Goal: Information Seeking & Learning: Learn about a topic

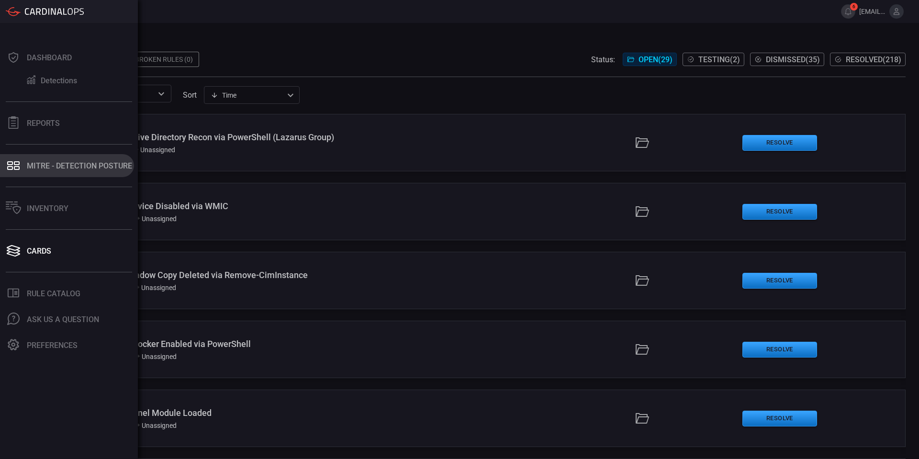
click at [67, 168] on div "MITRE - Detection Posture" at bounding box center [79, 165] width 105 height 9
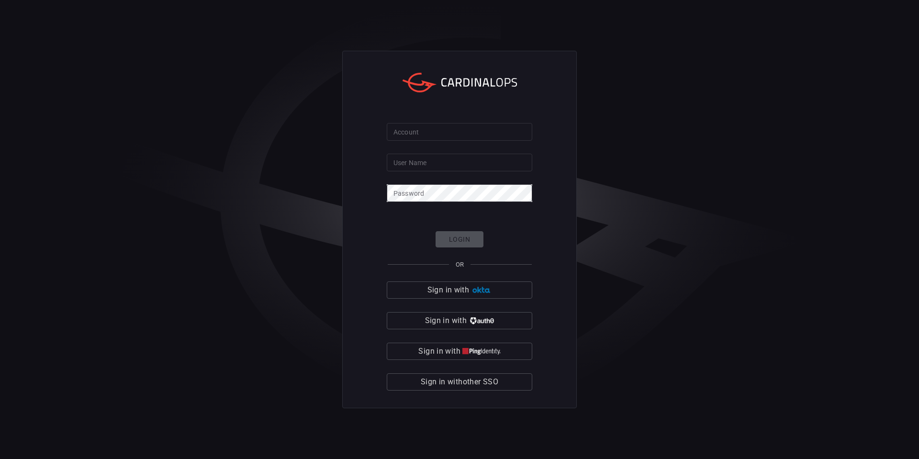
type input "[EMAIL_ADDRESS][DOMAIN_NAME]"
click at [413, 129] on input "Account" at bounding box center [459, 132] width 145 height 18
click at [422, 135] on input "Account" at bounding box center [459, 132] width 145 height 18
click at [414, 131] on input "Account" at bounding box center [459, 132] width 145 height 18
type input "jcpenney"
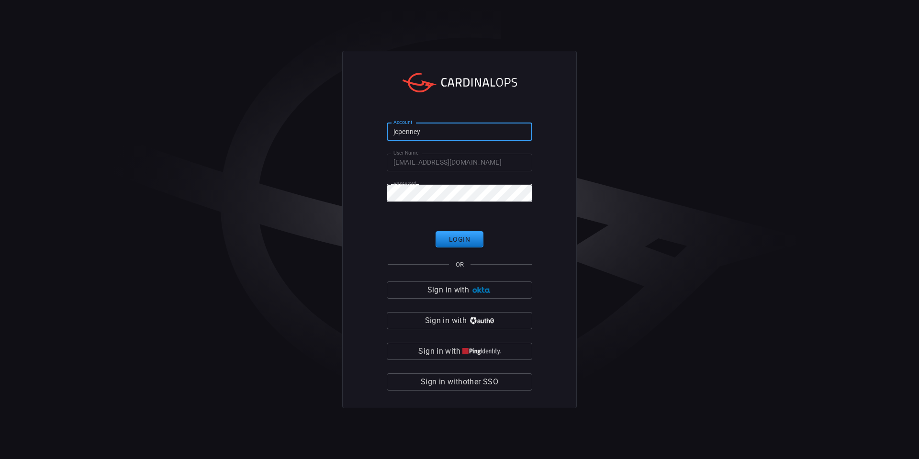
click button "Login" at bounding box center [459, 239] width 48 height 17
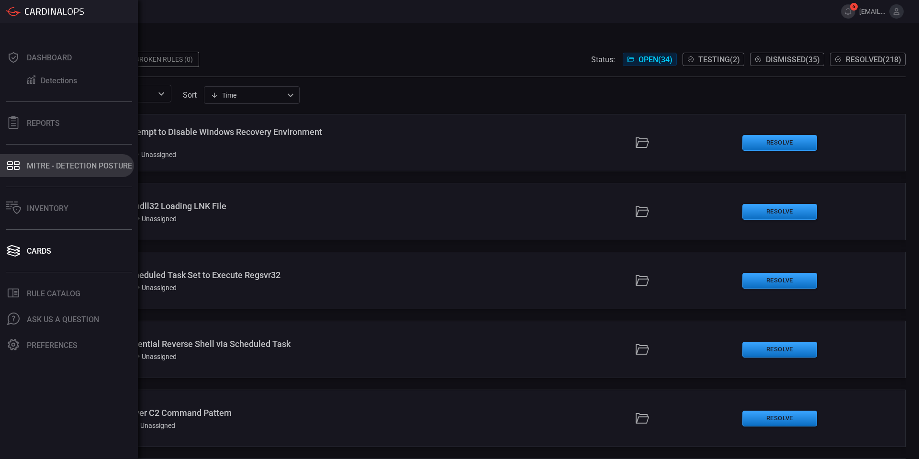
click at [35, 170] on div "MITRE - Detection Posture" at bounding box center [79, 165] width 105 height 9
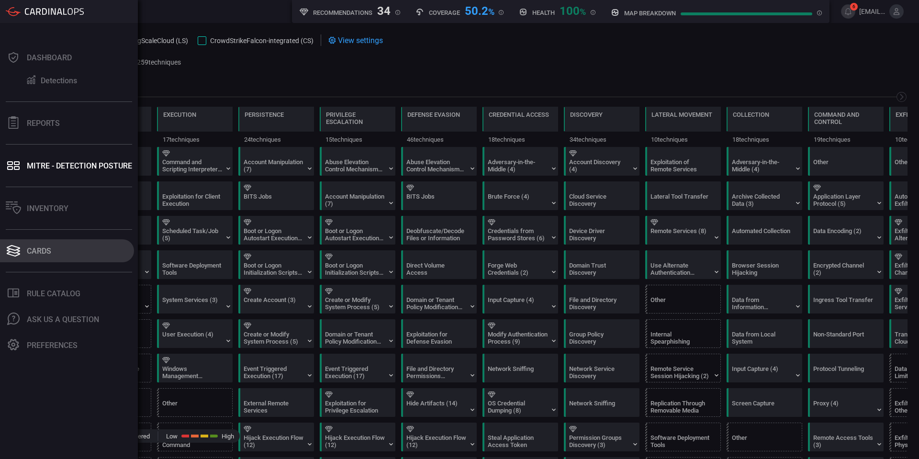
click at [48, 252] on div "Cards" at bounding box center [39, 250] width 24 height 9
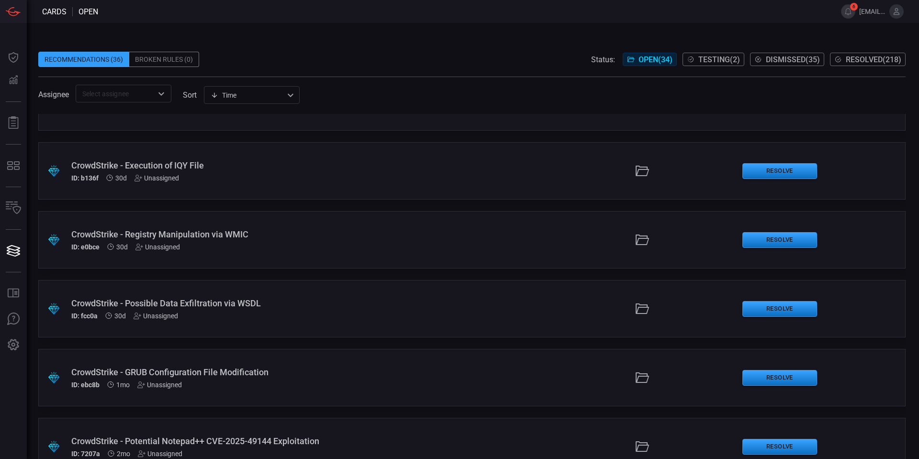
scroll to position [1484, 0]
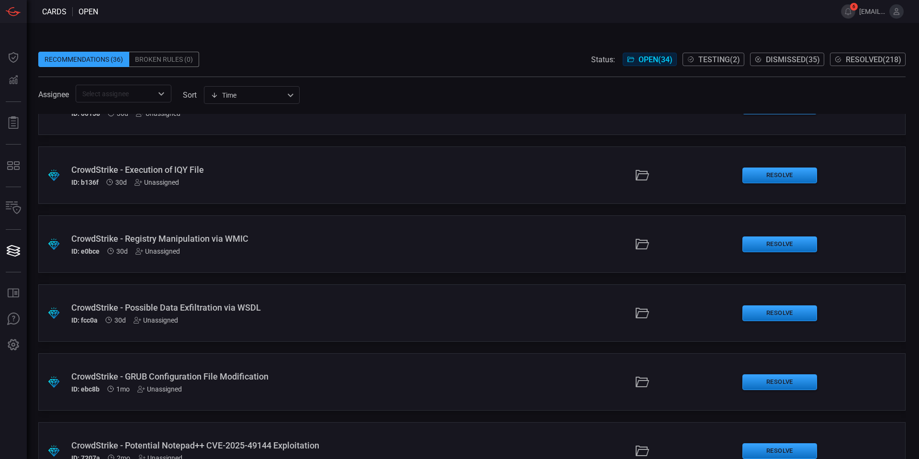
click at [218, 242] on div "CrowdStrike - Registry Manipulation via WMIC" at bounding box center [223, 239] width 304 height 10
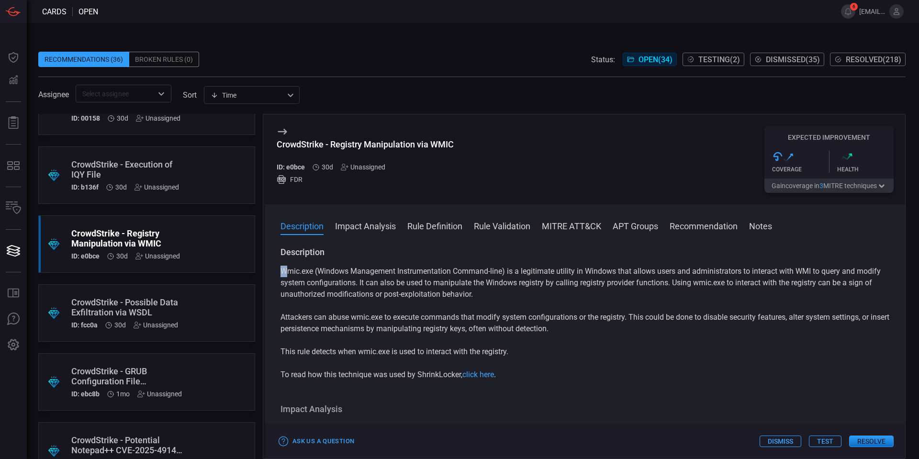
drag, startPoint x: 286, startPoint y: 261, endPoint x: 524, endPoint y: 309, distance: 243.0
click at [524, 309] on div "Description Wmic.exe (Windows Management Instrumentation Command-line) is a leg…" at bounding box center [584, 313] width 609 height 134
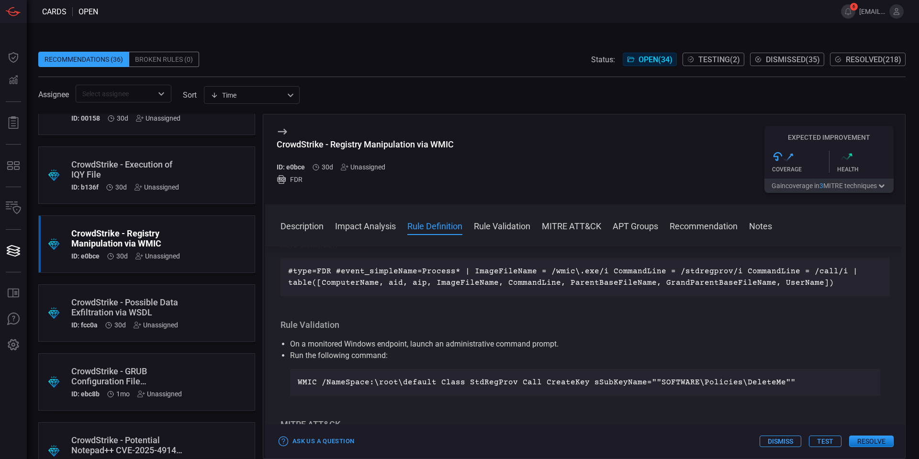
scroll to position [335, 0]
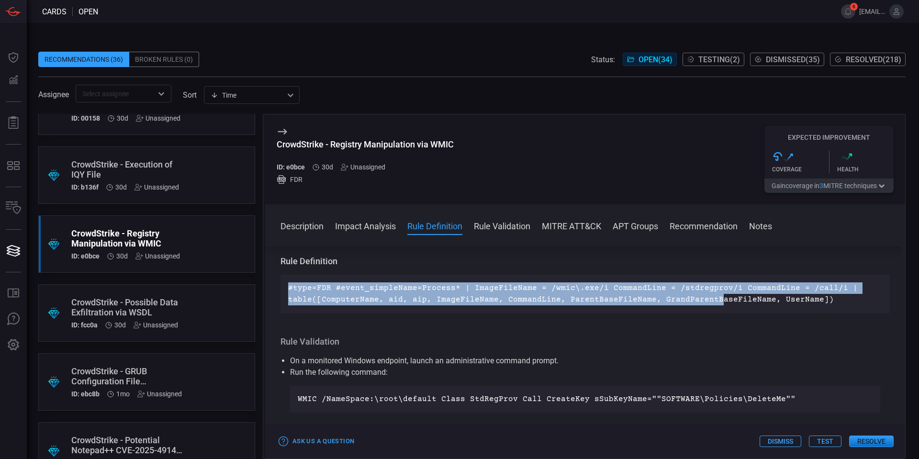
drag, startPoint x: 284, startPoint y: 291, endPoint x: 767, endPoint y: 300, distance: 482.9
click at [750, 299] on div "#type=FDR #event_simpleName=Process* | ImageFileName = /wmic\.exe/i CommandLine…" at bounding box center [584, 294] width 609 height 38
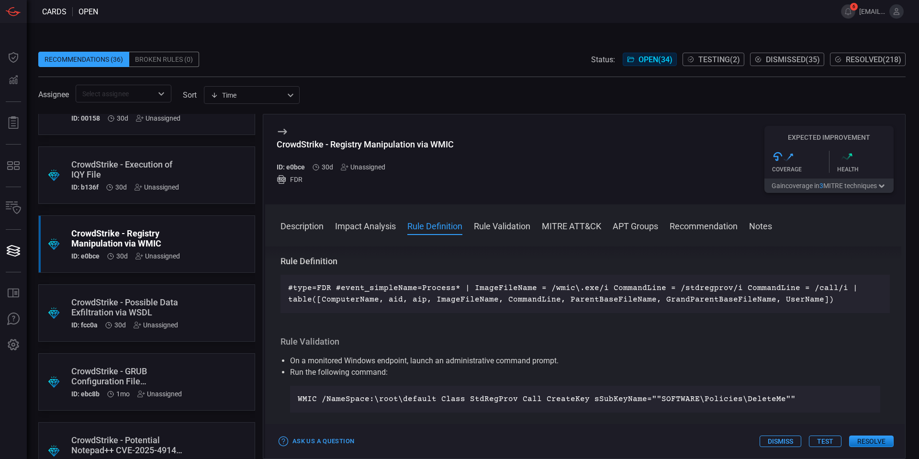
drag, startPoint x: 767, startPoint y: 300, endPoint x: 826, endPoint y: 303, distance: 59.0
click at [769, 300] on p "#type=FDR #event_simpleName=Process* | ImageFileName = /wmic\.exe/i CommandLine…" at bounding box center [585, 293] width 594 height 23
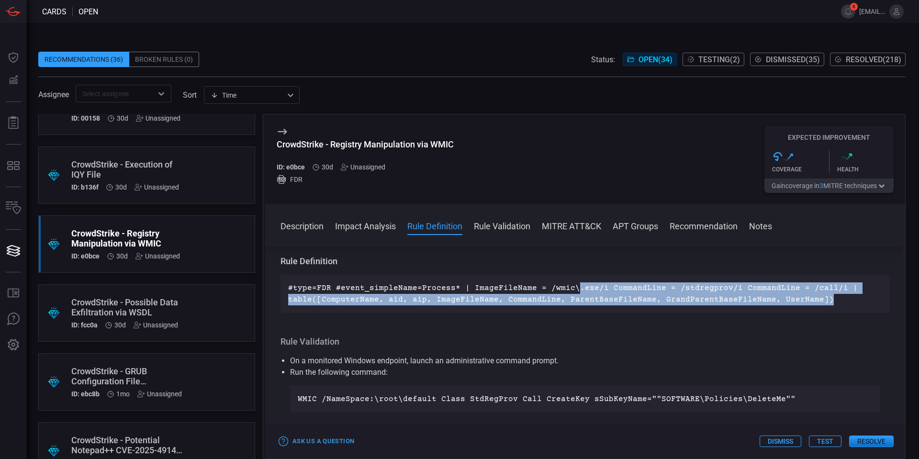
drag, startPoint x: 826, startPoint y: 303, endPoint x: 570, endPoint y: 294, distance: 256.7
click at [570, 294] on p "#type=FDR #event_simpleName=Process* | ImageFileName = /wmic\.exe/i CommandLine…" at bounding box center [585, 293] width 594 height 23
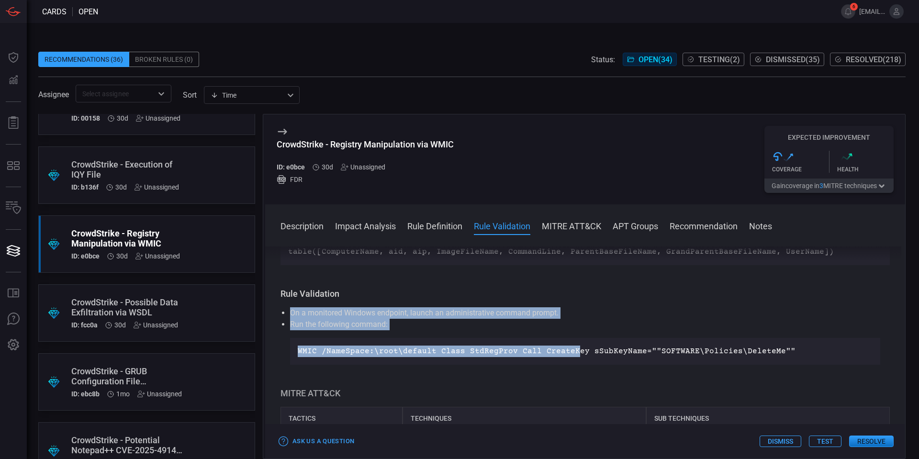
drag, startPoint x: 290, startPoint y: 315, endPoint x: 568, endPoint y: 365, distance: 282.0
click at [568, 365] on ul "On a monitored Windows endpoint, launch an administrative command prompt. Run t…" at bounding box center [584, 335] width 609 height 57
click at [568, 365] on div "WMIC /NameSpace:\root\default Class StdRegProv Call CreateKey sSubKeyName=""SOF…" at bounding box center [585, 351] width 590 height 27
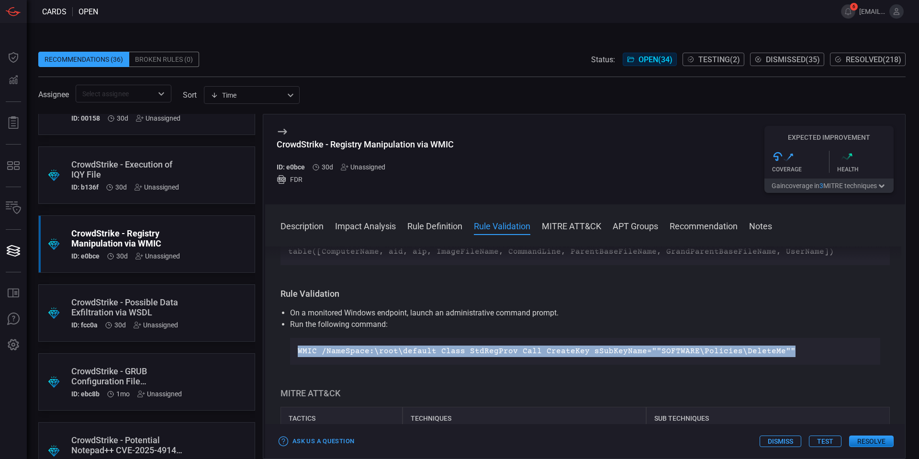
drag, startPoint x: 784, startPoint y: 351, endPoint x: 290, endPoint y: 352, distance: 494.4
click at [290, 352] on ul "On a monitored Windows endpoint, launch an administrative command prompt. Run t…" at bounding box center [584, 335] width 609 height 57
click at [343, 357] on p "WMIC /NameSpace:\root\default Class StdRegProv Call CreateKey sSubKeyName=""SOF…" at bounding box center [585, 351] width 575 height 11
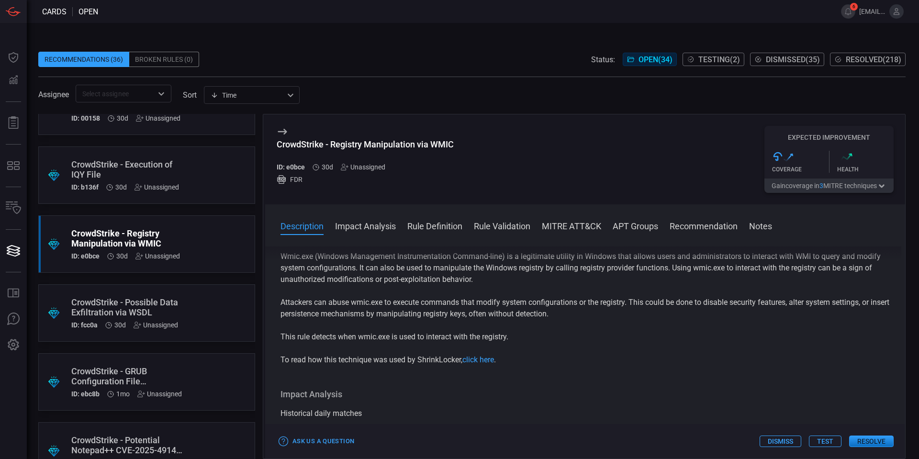
scroll to position [0, 0]
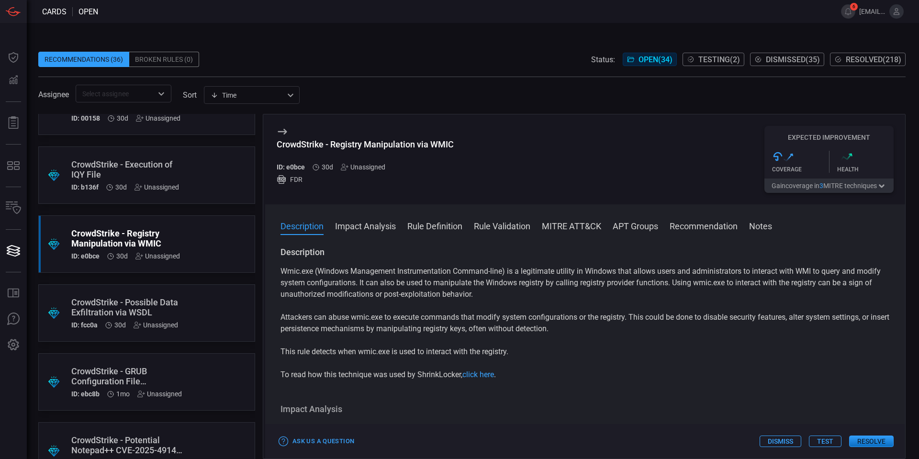
click at [821, 441] on button "Test" at bounding box center [825, 440] width 33 height 11
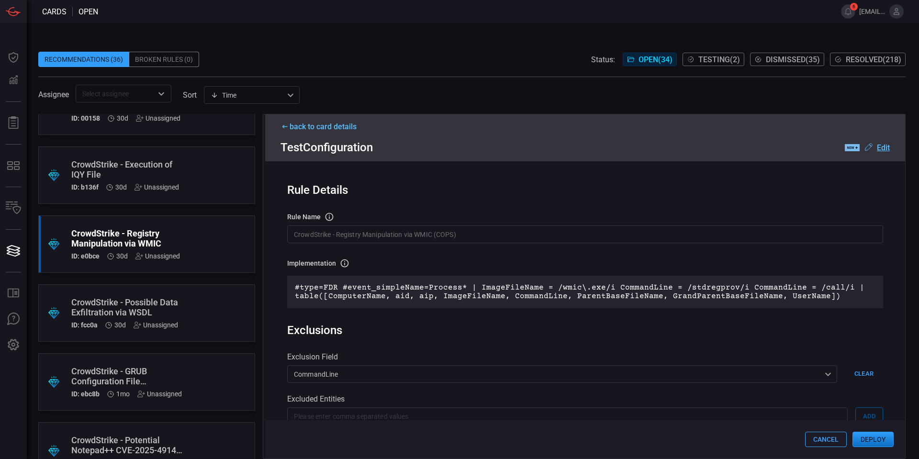
click at [824, 441] on button "Cancel" at bounding box center [826, 439] width 42 height 15
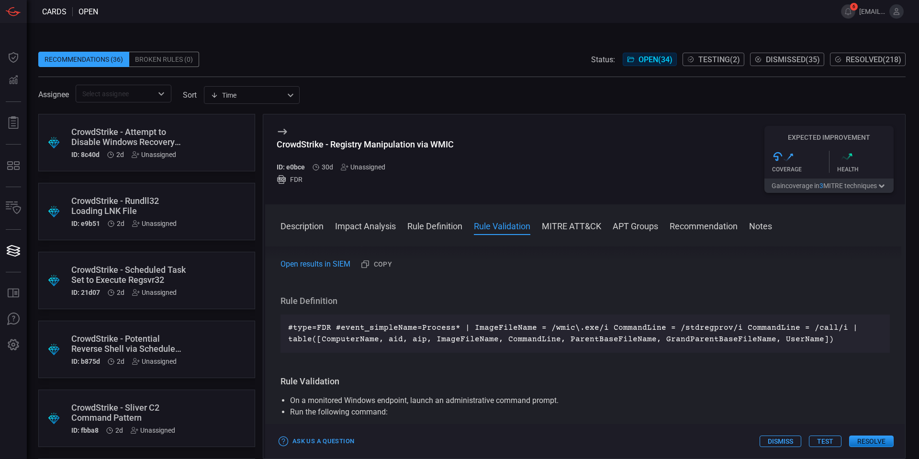
scroll to position [383, 0]
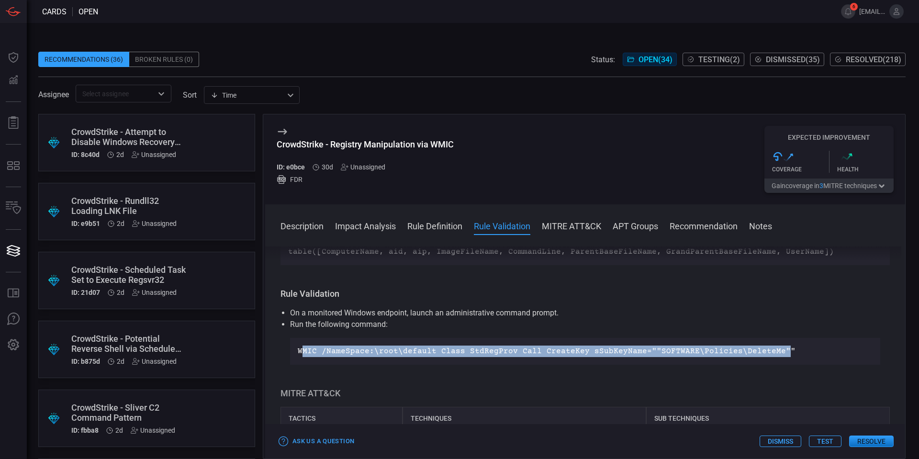
drag, startPoint x: 301, startPoint y: 352, endPoint x: 779, endPoint y: 358, distance: 478.6
click at [769, 336] on li "Run the following command: WMIC /NameSpace:\root\default Class StdRegProv Call …" at bounding box center [585, 342] width 590 height 46
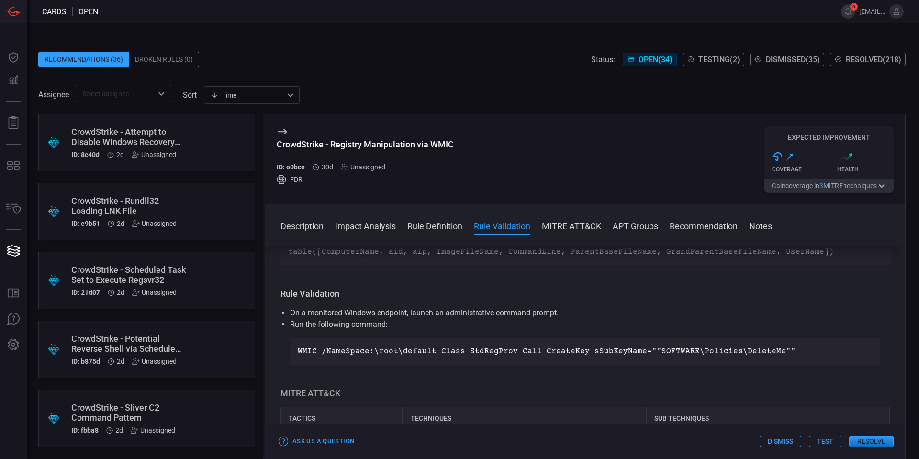
click at [781, 358] on div "WMIC /NameSpace:\root\default Class StdRegProv Call CreateKey sSubKeyName=""SOF…" at bounding box center [585, 351] width 590 height 27
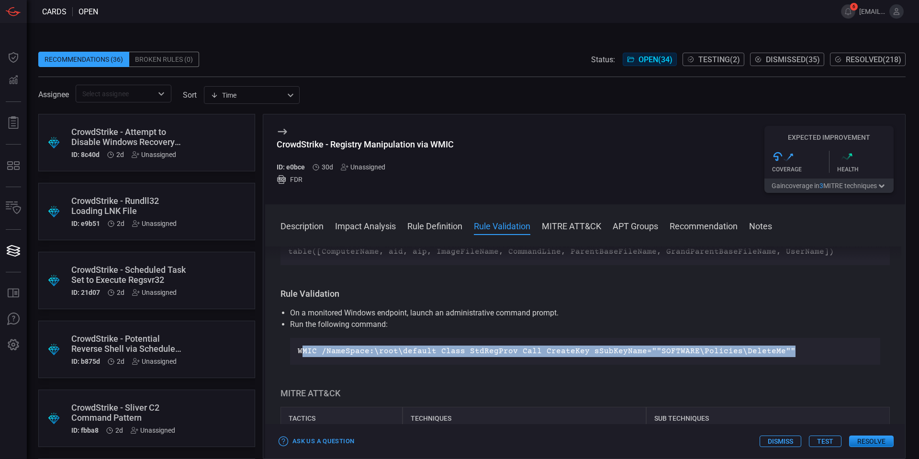
drag, startPoint x: 785, startPoint y: 350, endPoint x: 301, endPoint y: 353, distance: 484.3
click at [301, 353] on p "WMIC /NameSpace:\root\default Class StdRegProv Call CreateKey sSubKeyName=""SOF…" at bounding box center [585, 351] width 575 height 11
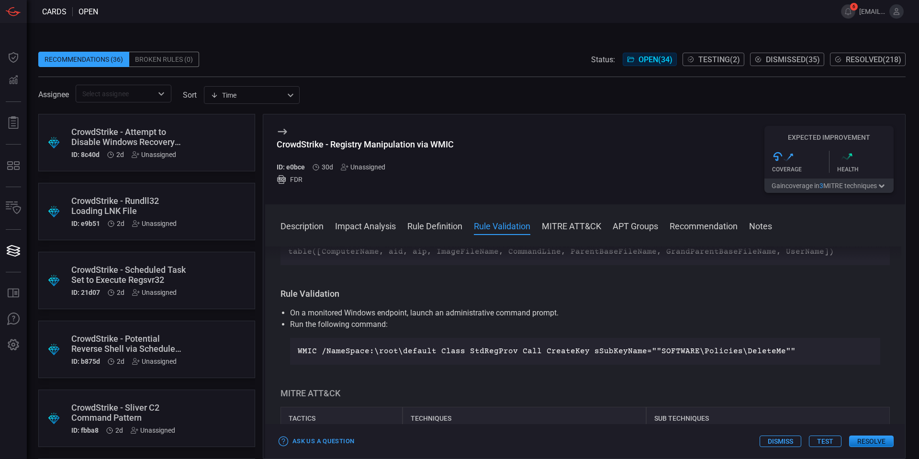
click at [563, 374] on div "Description Wmic.exe (Windows Management Instrumentation Command-line) is a leg…" at bounding box center [585, 350] width 640 height 209
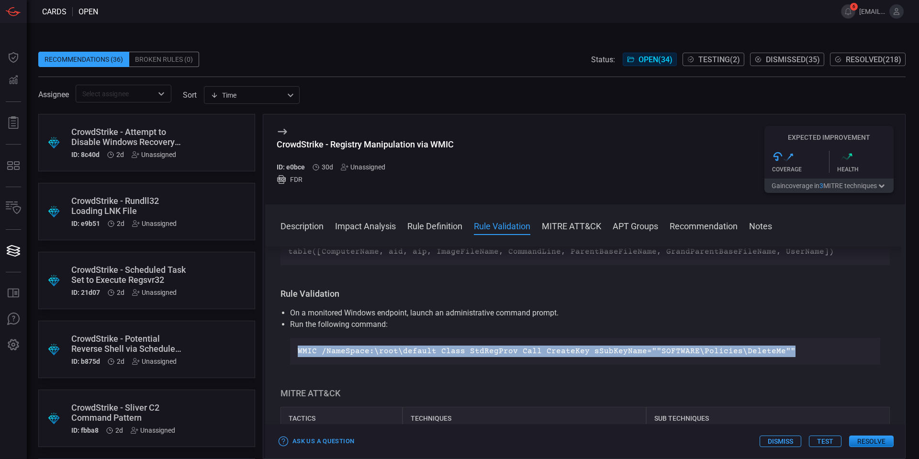
drag, startPoint x: 778, startPoint y: 350, endPoint x: 284, endPoint y: 348, distance: 493.4
click at [284, 348] on ul "On a monitored Windows endpoint, launch an administrative command prompt. Run t…" at bounding box center [584, 335] width 609 height 57
click at [325, 352] on p "WMIC /NameSpace:\root\default Class StdRegProv Call CreateKey sSubKeyName=""SOF…" at bounding box center [585, 351] width 575 height 11
drag, startPoint x: 310, startPoint y: 349, endPoint x: 736, endPoint y: 353, distance: 425.9
click at [767, 348] on p "WMIC /NameSpace:\root\default Class StdRegProv Call CreateKey sSubKeyName=""SOF…" at bounding box center [585, 351] width 575 height 11
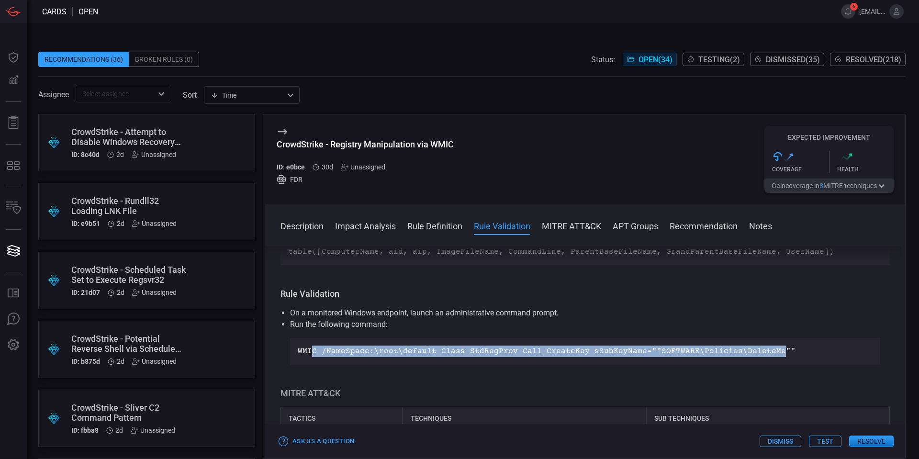
click at [736, 353] on p "WMIC /NameSpace:\root\default Class StdRegProv Call CreateKey sSubKeyName=""SOF…" at bounding box center [585, 351] width 575 height 11
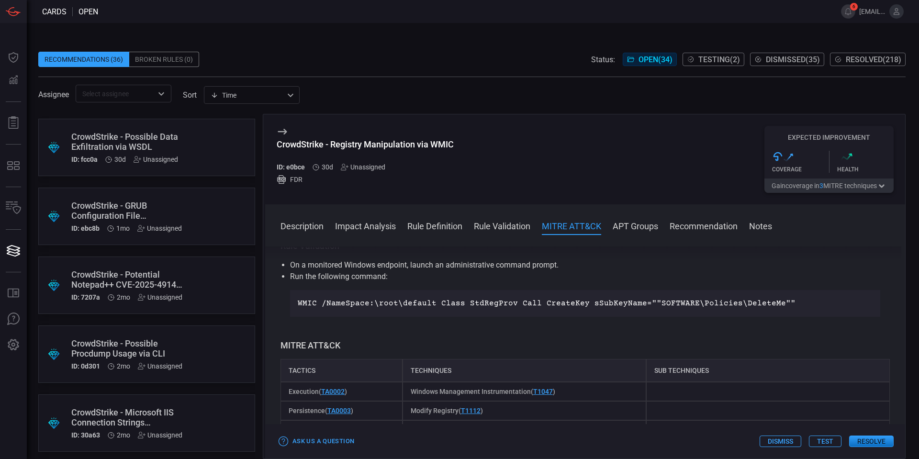
scroll to position [1627, 0]
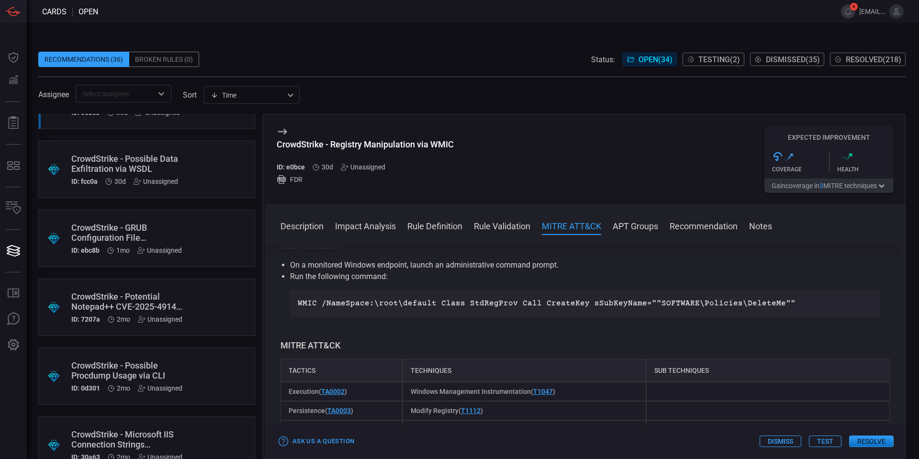
click at [176, 299] on div "CrowdStrike - Potential Notepad++ CVE-2025-49144 Exploitation" at bounding box center [128, 301] width 114 height 20
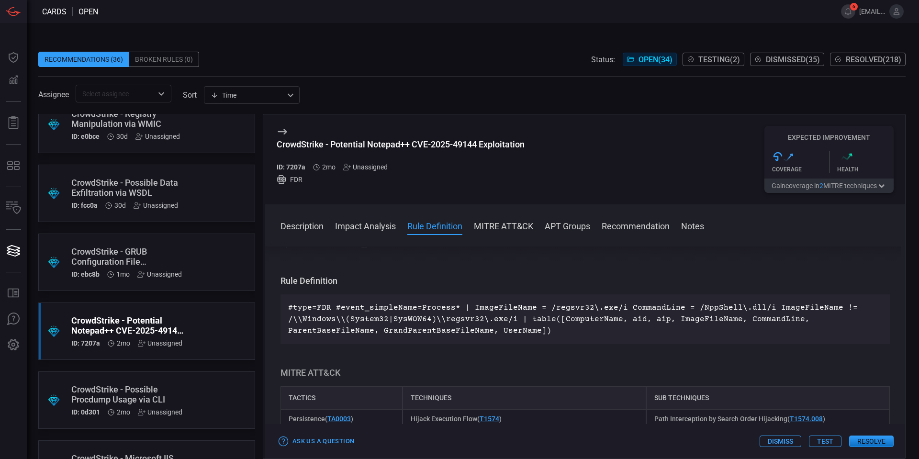
scroll to position [1579, 0]
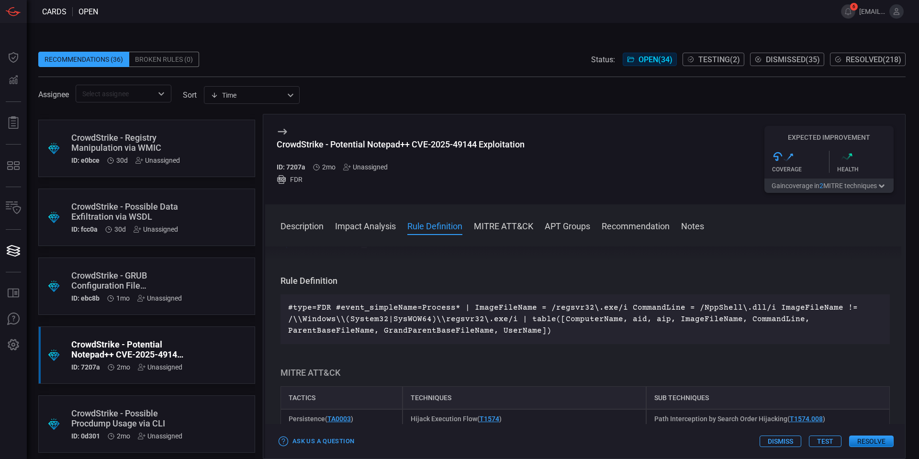
click at [193, 284] on div ".suggested_cards_icon{fill:url(#suggested_cards_icon);} CrowdStrike - GRUB Conf…" at bounding box center [146, 285] width 217 height 57
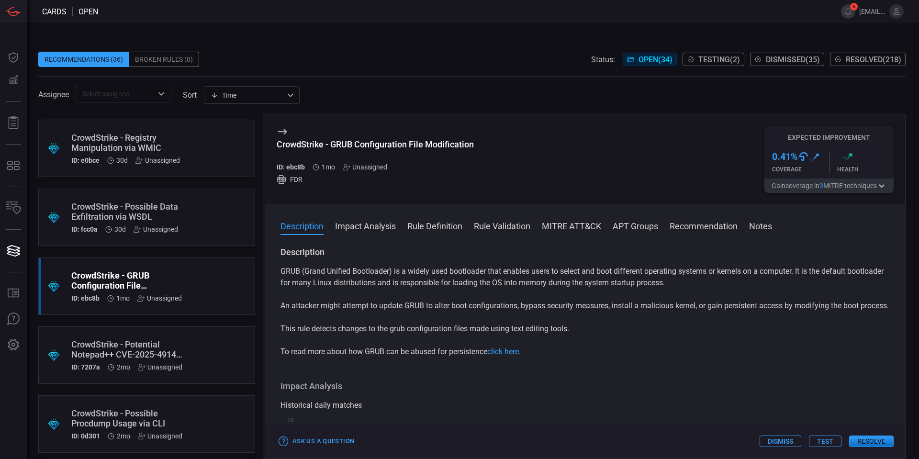
click at [212, 343] on div ".suggested_cards_icon{fill:url(#suggested_cards_icon);} CrowdStrike - Potential…" at bounding box center [146, 354] width 217 height 57
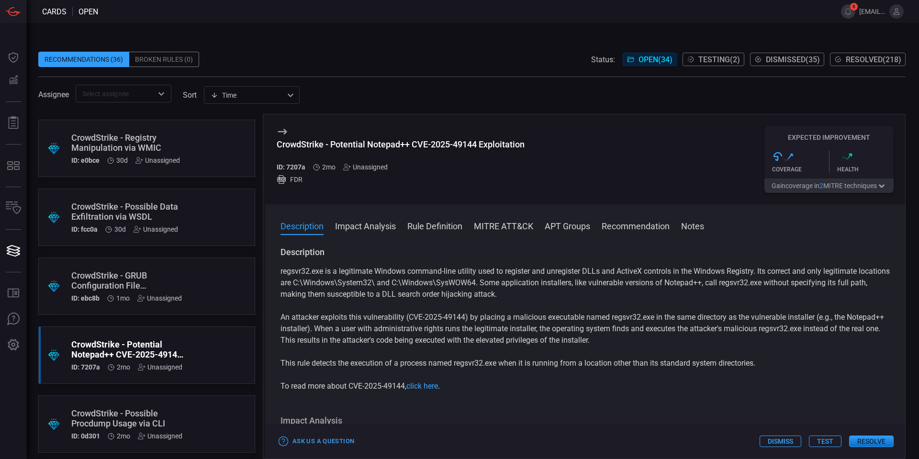
click at [469, 288] on p "regsvr32.exe is a legitimate Windows command-line utility used to register and …" at bounding box center [584, 283] width 609 height 34
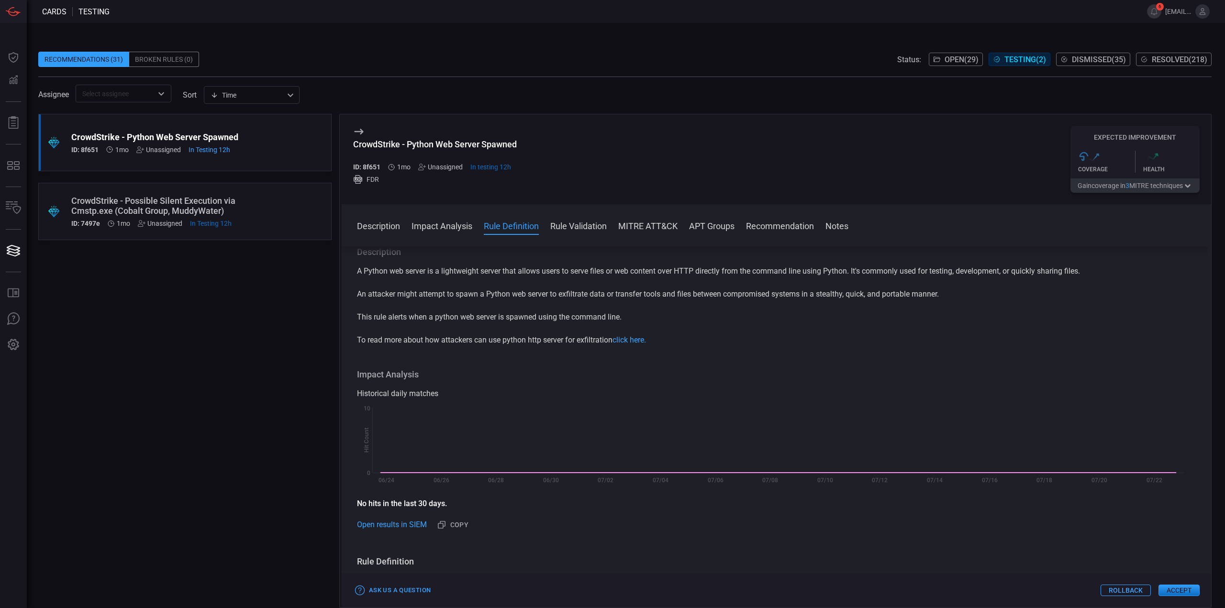
scroll to position [287, 0]
